Goal: Task Accomplishment & Management: Complete application form

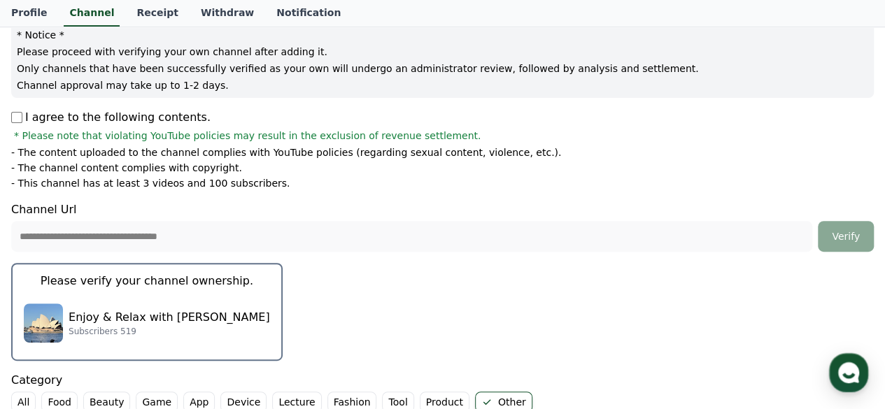
scroll to position [210, 0]
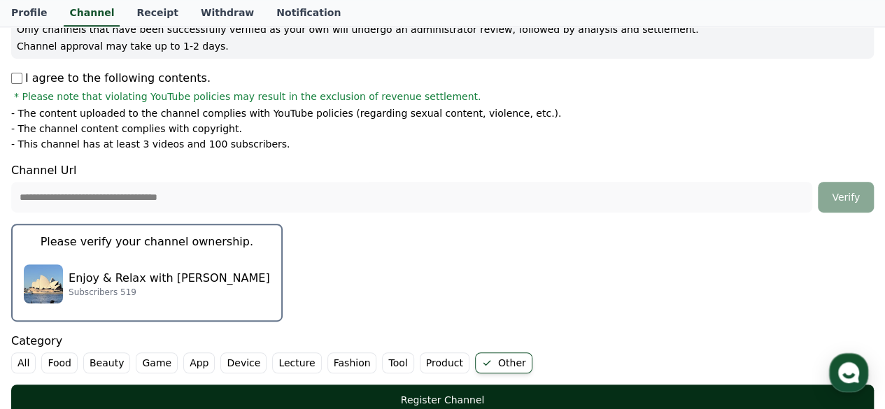
click at [506, 395] on div "Register Channel" at bounding box center [442, 400] width 807 height 14
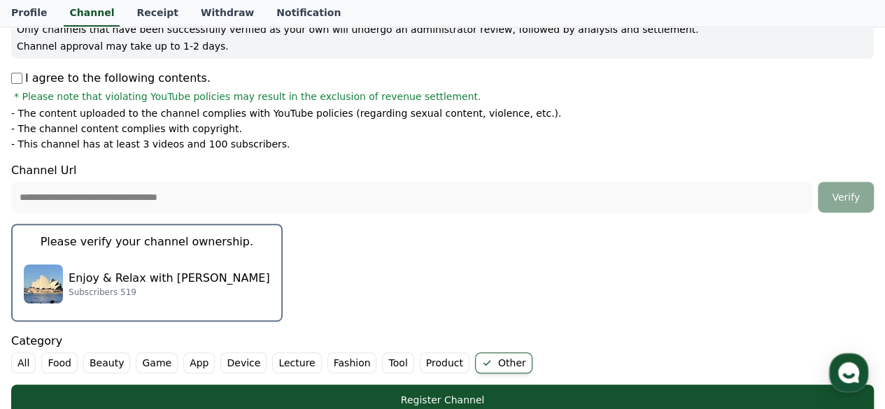
click at [735, 145] on li "- This channel has at least 3 videos and 100 subscribers." at bounding box center [442, 144] width 863 height 14
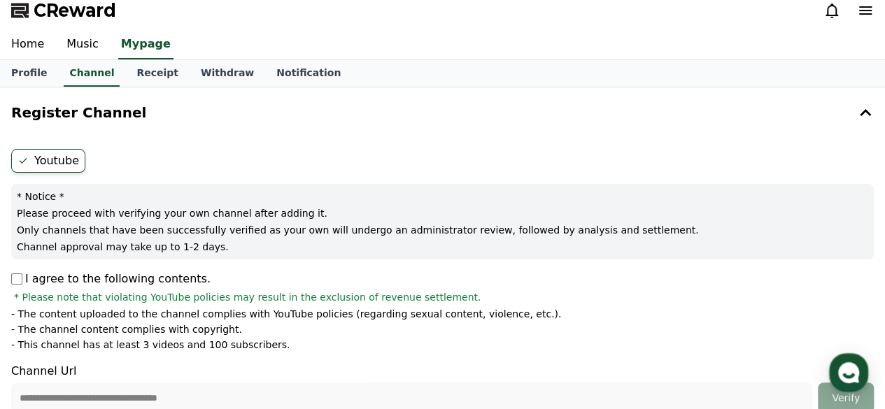
scroll to position [0, 0]
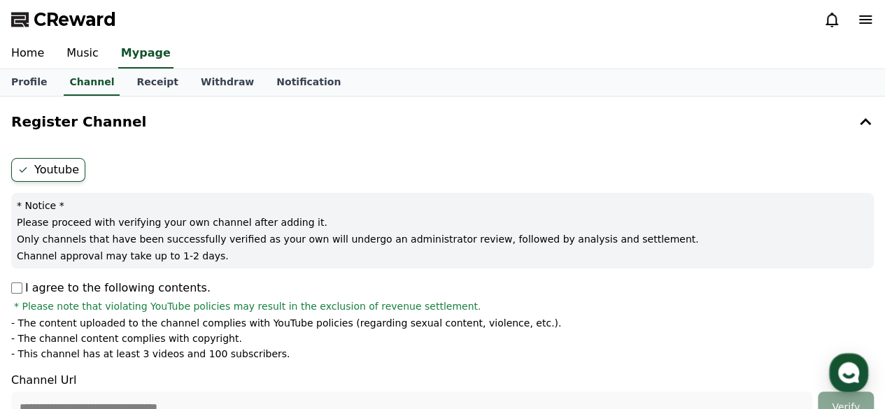
click at [864, 21] on icon at bounding box center [865, 19] width 17 height 17
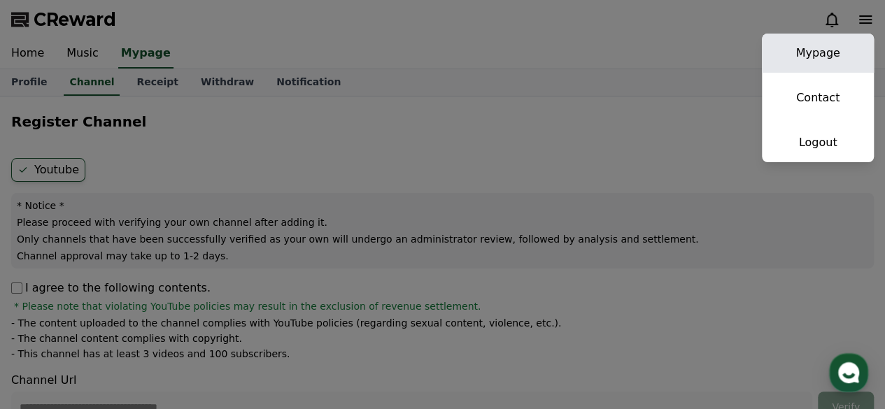
click at [809, 48] on link "Mypage" at bounding box center [818, 53] width 112 height 39
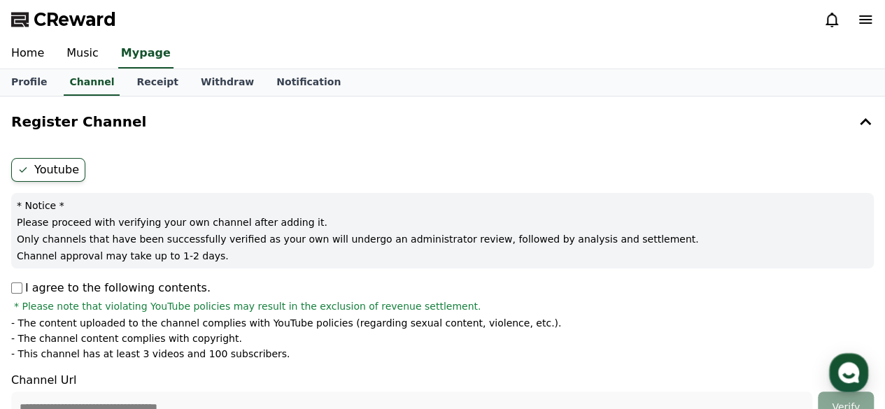
select select "**********"
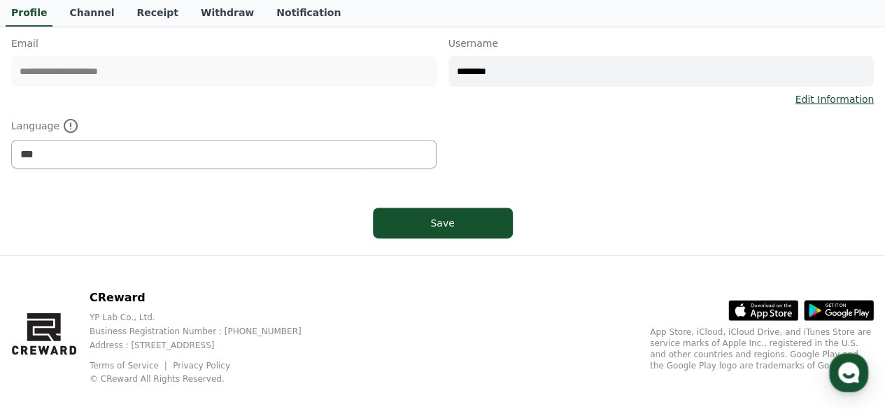
scroll to position [140, 0]
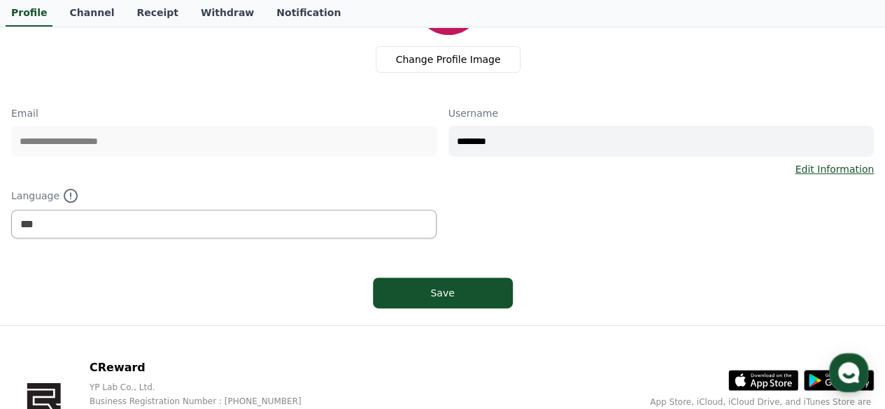
click at [825, 170] on link "Edit Information" at bounding box center [834, 169] width 79 height 14
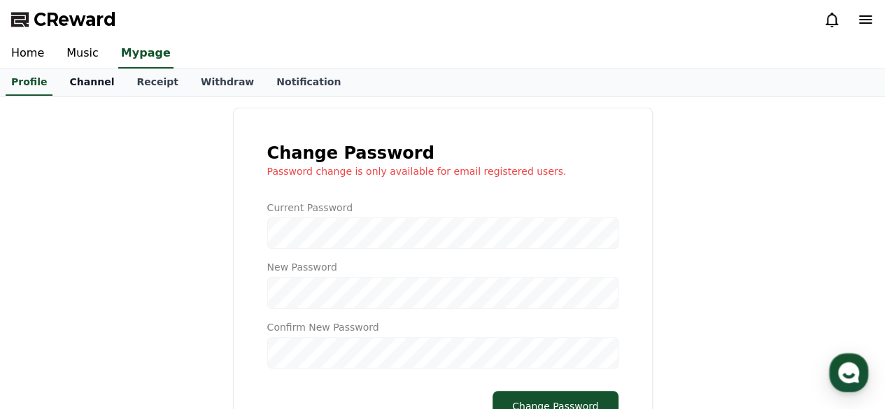
click at [78, 82] on link "Channel" at bounding box center [91, 82] width 67 height 27
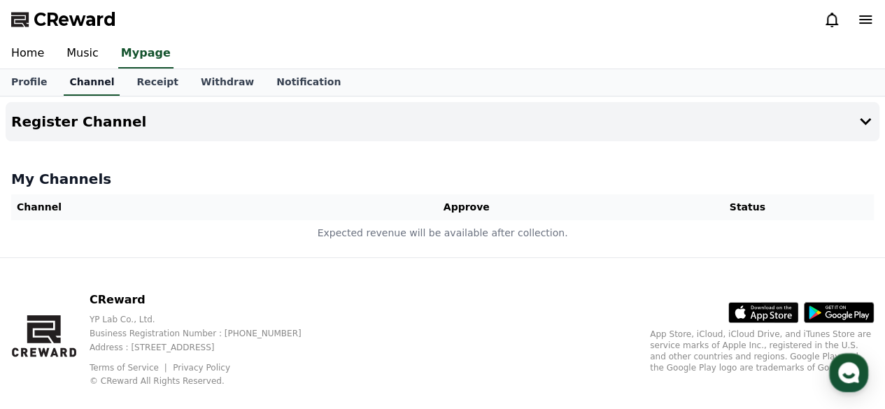
click at [78, 76] on link "Channel" at bounding box center [92, 82] width 56 height 27
click at [278, 85] on link "Notification" at bounding box center [308, 82] width 87 height 27
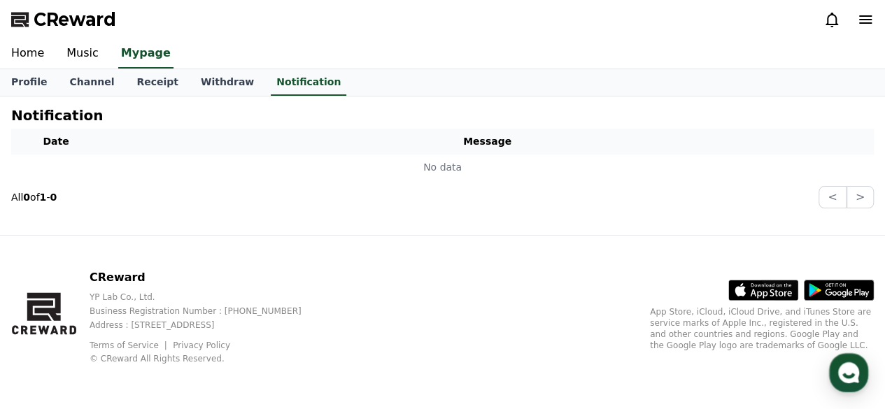
click at [829, 17] on icon at bounding box center [832, 20] width 13 height 15
click at [830, 20] on icon at bounding box center [832, 19] width 17 height 17
click at [204, 76] on link "Withdraw" at bounding box center [228, 82] width 76 height 27
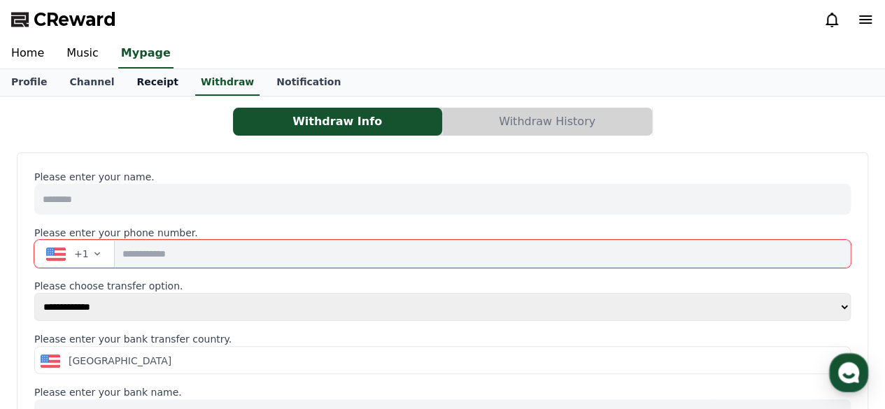
click at [139, 85] on link "Receipt" at bounding box center [157, 82] width 64 height 27
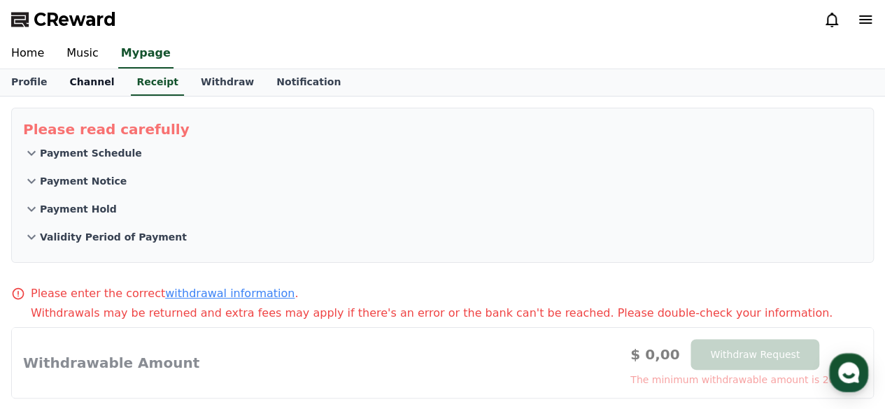
click at [84, 85] on link "Channel" at bounding box center [91, 82] width 67 height 27
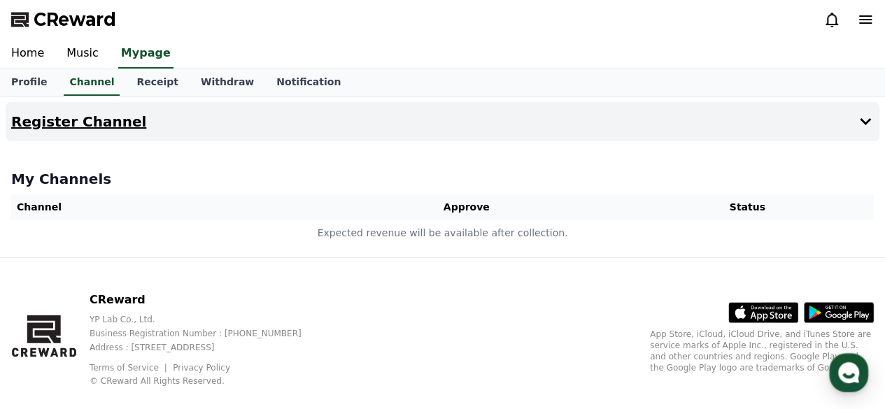
click at [864, 118] on icon at bounding box center [865, 121] width 17 height 17
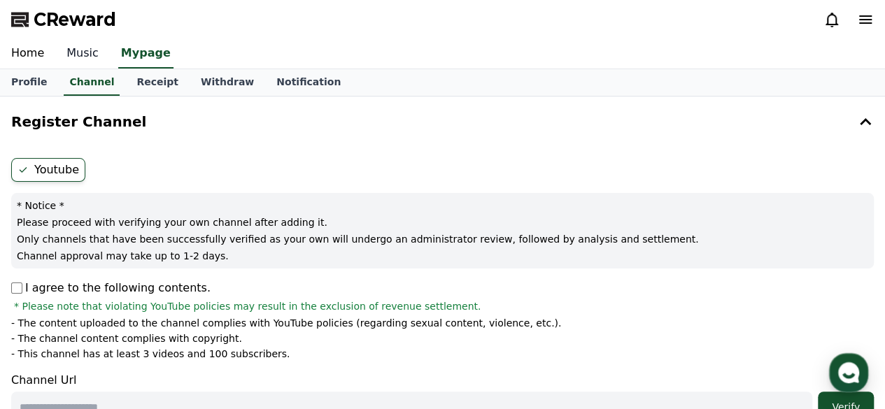
click at [73, 50] on link "Music" at bounding box center [82, 53] width 55 height 29
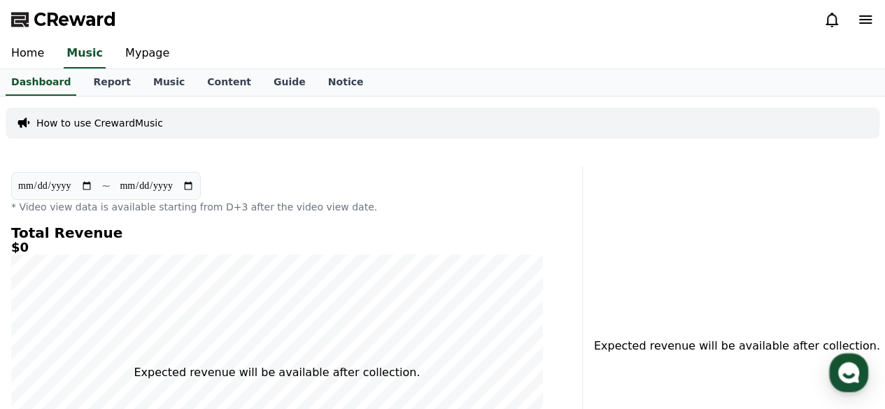
click at [109, 121] on p "How to use CrewardMusic" at bounding box center [99, 123] width 127 height 14
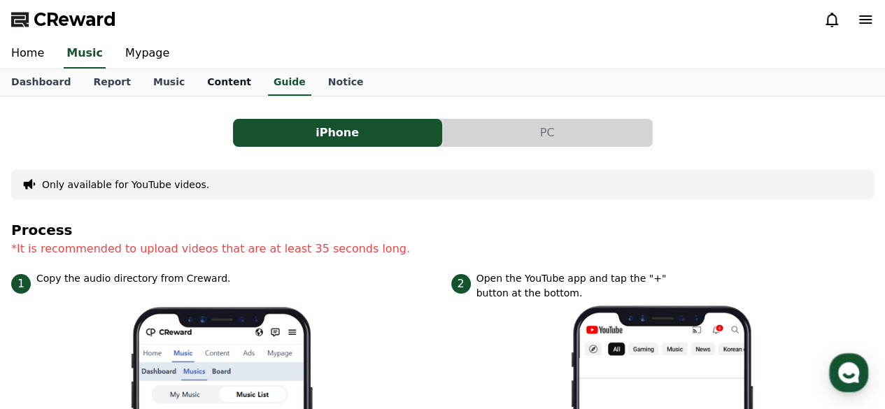
click at [200, 85] on link "Content" at bounding box center [229, 82] width 66 height 27
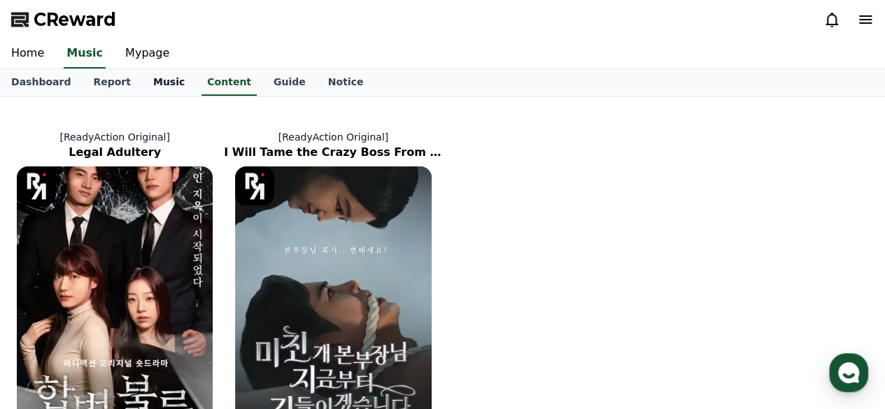
click at [154, 78] on link "Music" at bounding box center [169, 82] width 54 height 27
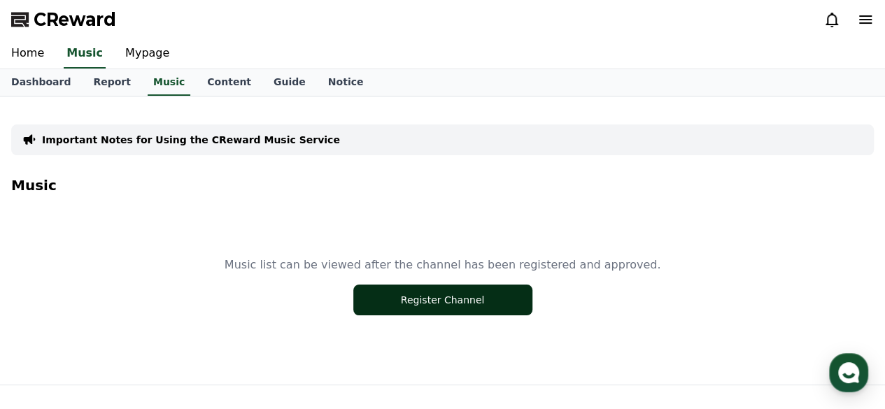
click at [476, 303] on button "Register Channel" at bounding box center [442, 300] width 179 height 31
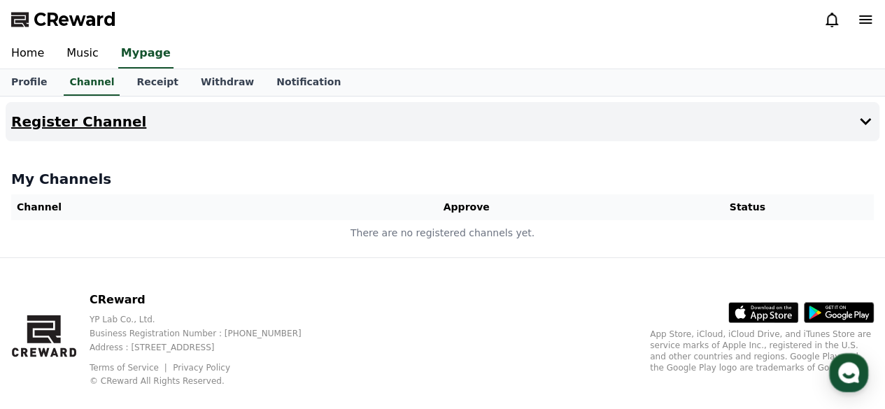
click at [855, 122] on button "Register Channel" at bounding box center [443, 121] width 874 height 39
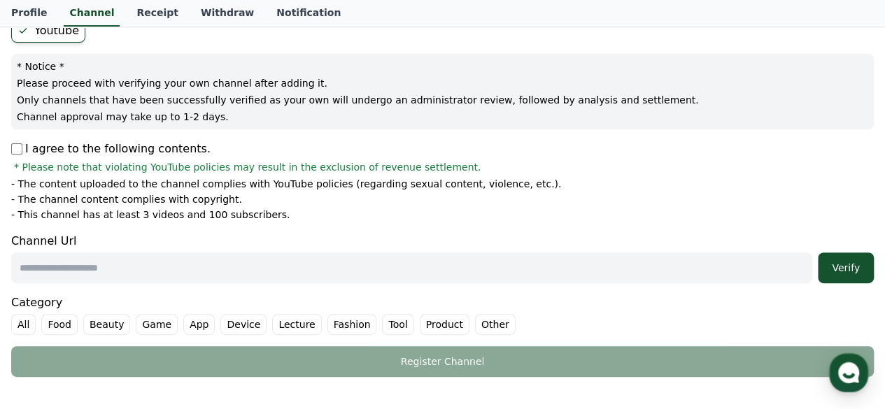
scroll to position [140, 0]
click at [94, 266] on input "text" at bounding box center [411, 267] width 801 height 31
type input "**********"
click at [842, 267] on div "Verify" at bounding box center [846, 267] width 45 height 14
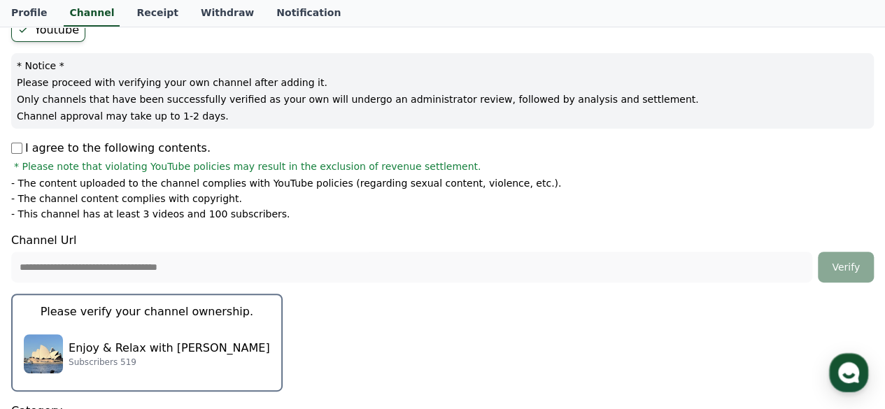
click at [143, 309] on p "Please verify your channel ownership." at bounding box center [147, 312] width 213 height 17
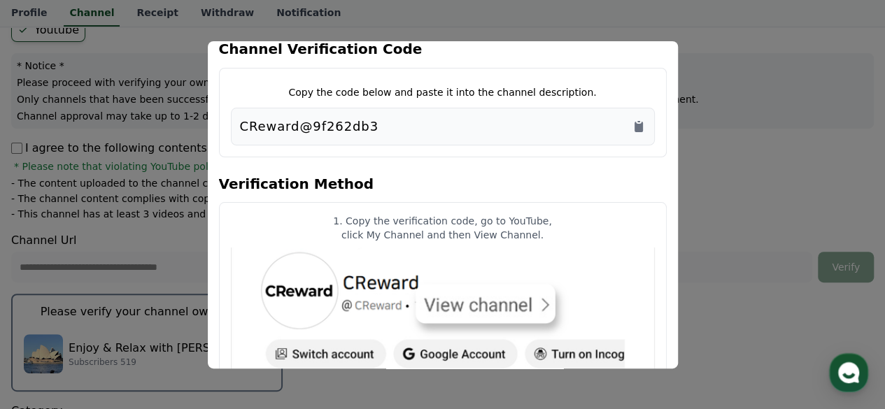
scroll to position [0, 0]
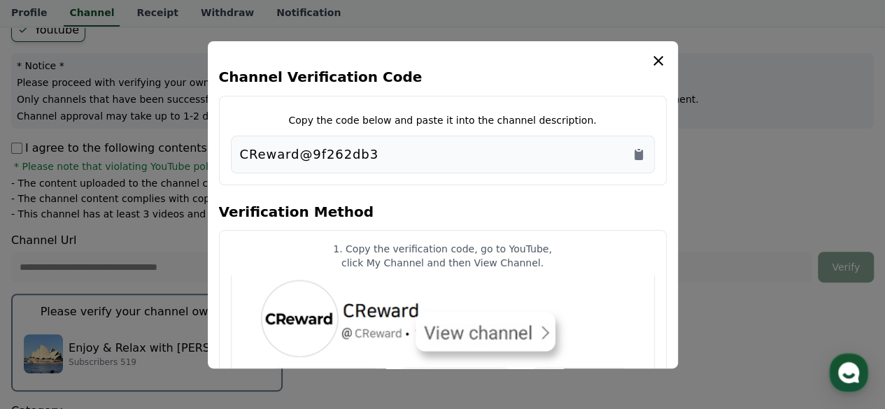
click at [365, 155] on div "CReward@9f262db3" at bounding box center [443, 155] width 406 height 20
click at [637, 153] on icon "Copy to clipboard" at bounding box center [639, 155] width 8 height 10
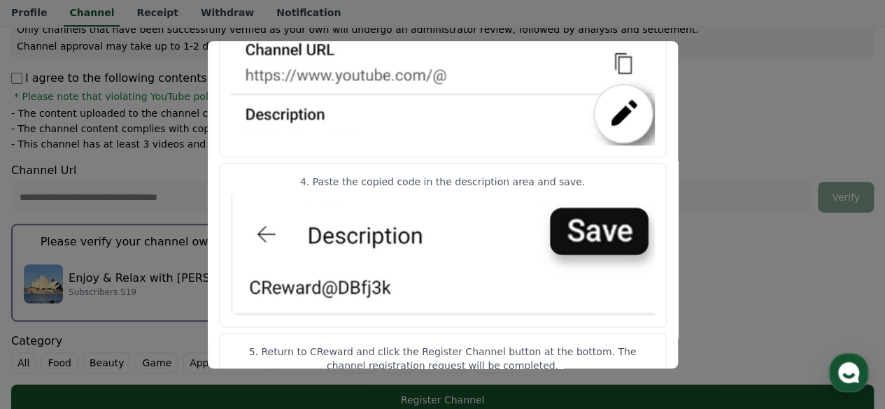
scroll to position [815, 0]
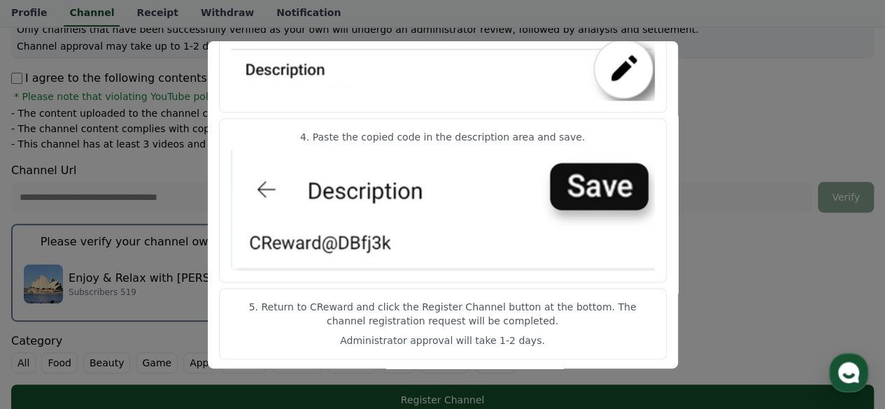
click at [169, 163] on button "close modal" at bounding box center [442, 204] width 885 height 409
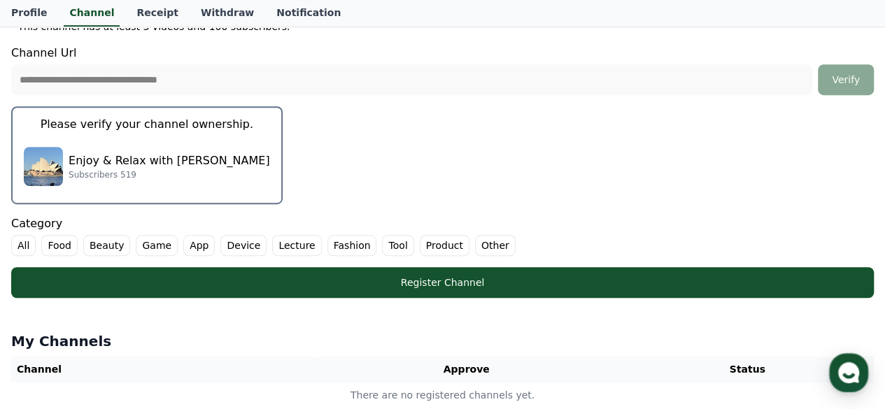
scroll to position [350, 0]
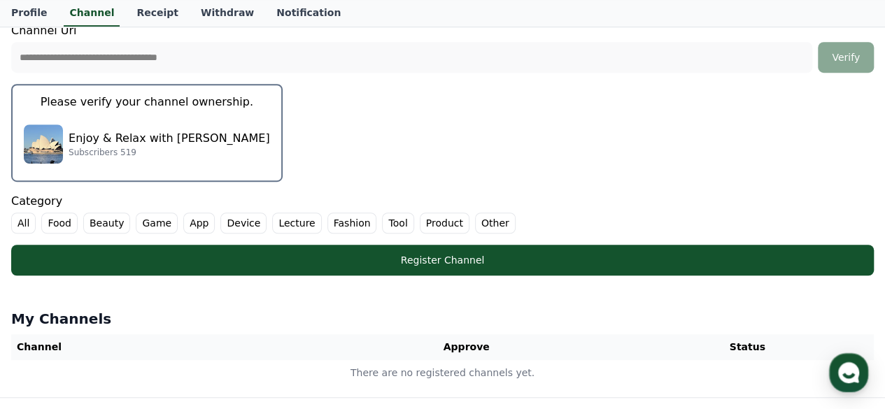
click at [475, 220] on label "Other" at bounding box center [495, 223] width 41 height 21
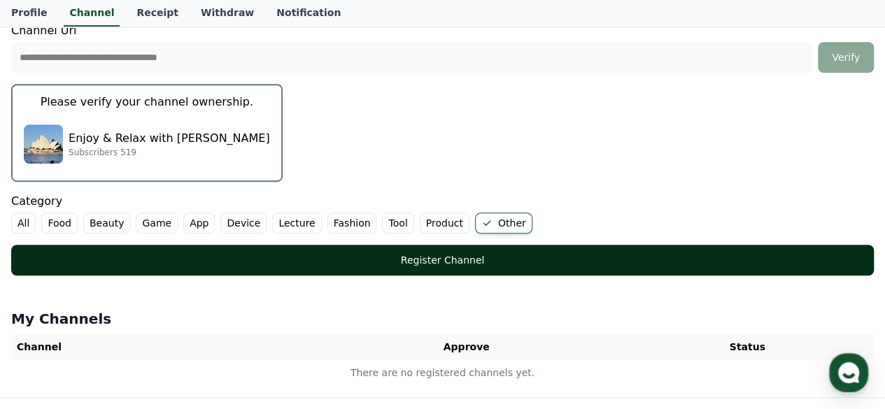
click at [466, 258] on div "Register Channel" at bounding box center [442, 260] width 807 height 14
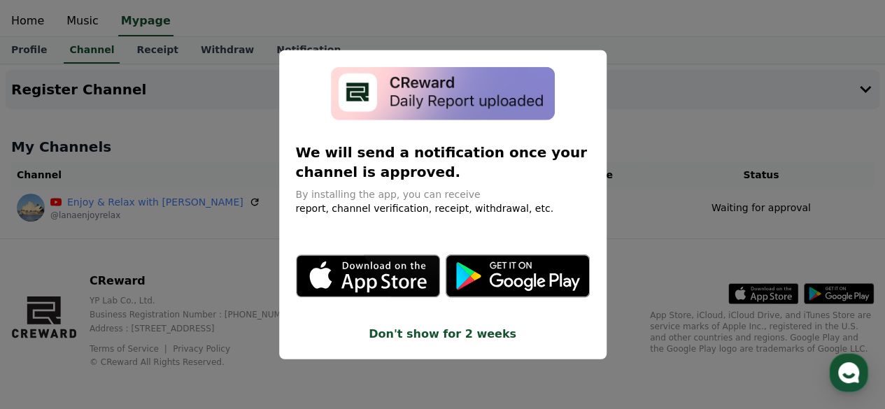
click at [761, 131] on button "close modal" at bounding box center [442, 204] width 885 height 409
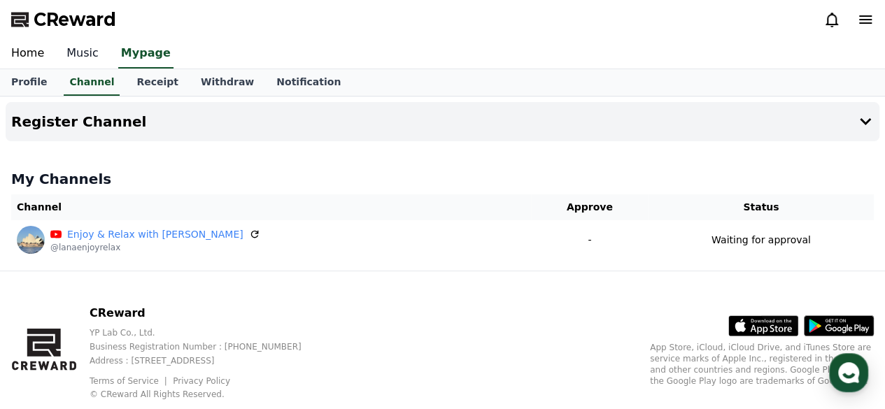
click at [78, 48] on link "Music" at bounding box center [82, 53] width 55 height 29
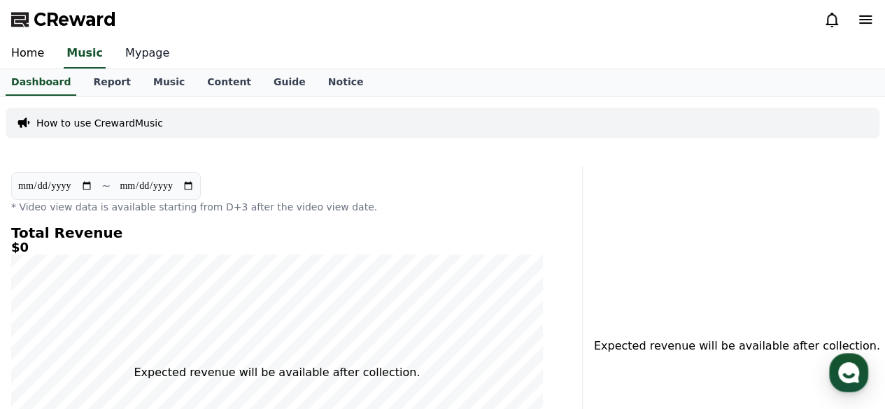
click at [137, 50] on link "Mypage" at bounding box center [147, 53] width 66 height 29
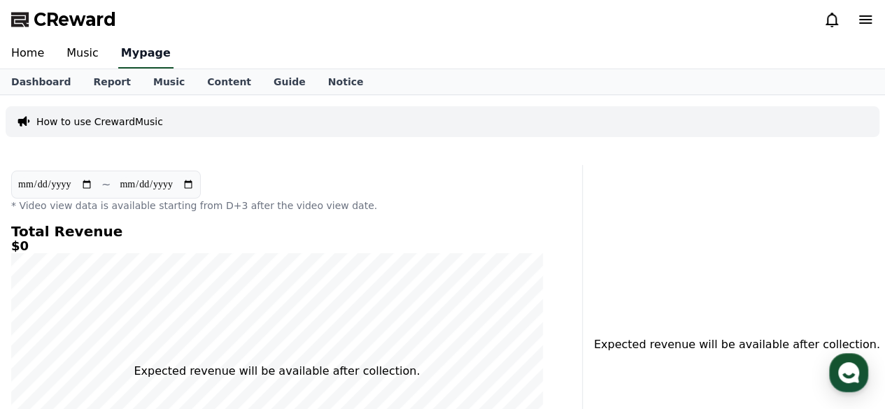
select select "**********"
